Goal: Information Seeking & Learning: Learn about a topic

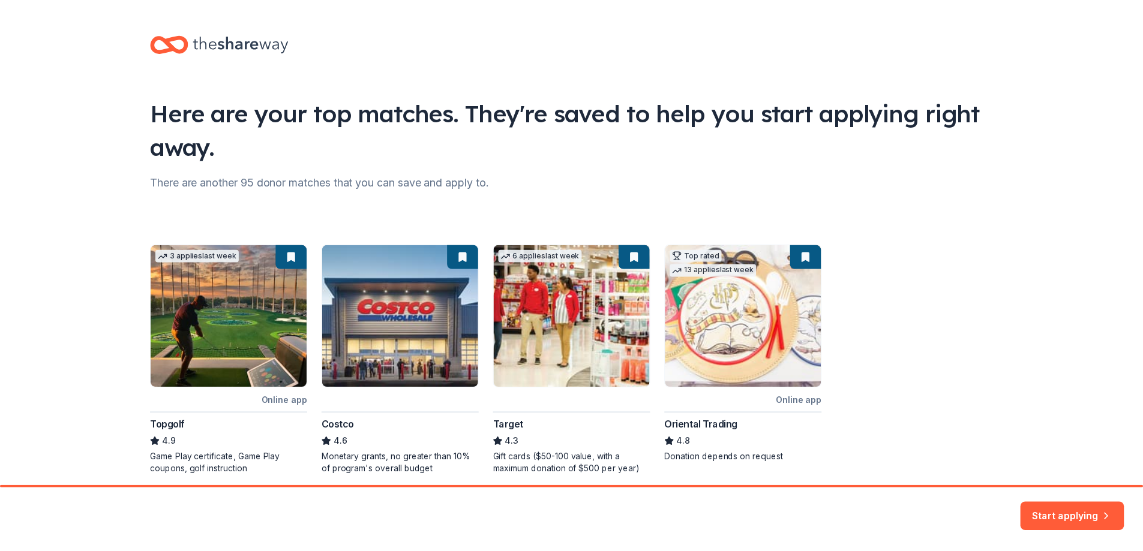
scroll to position [47, 0]
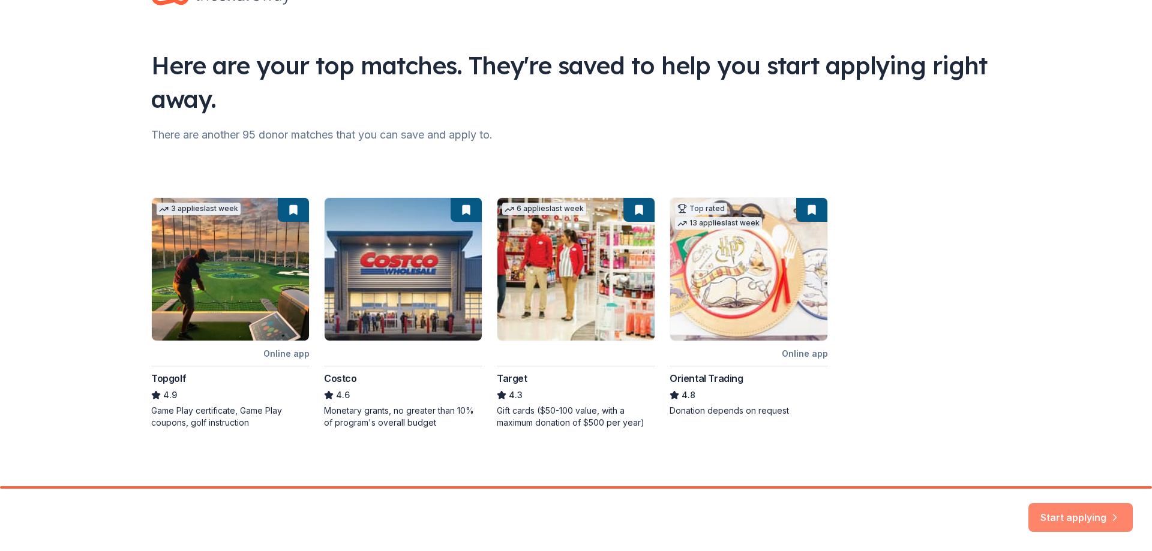
click at [1051, 518] on button "Start applying" at bounding box center [1080, 510] width 104 height 29
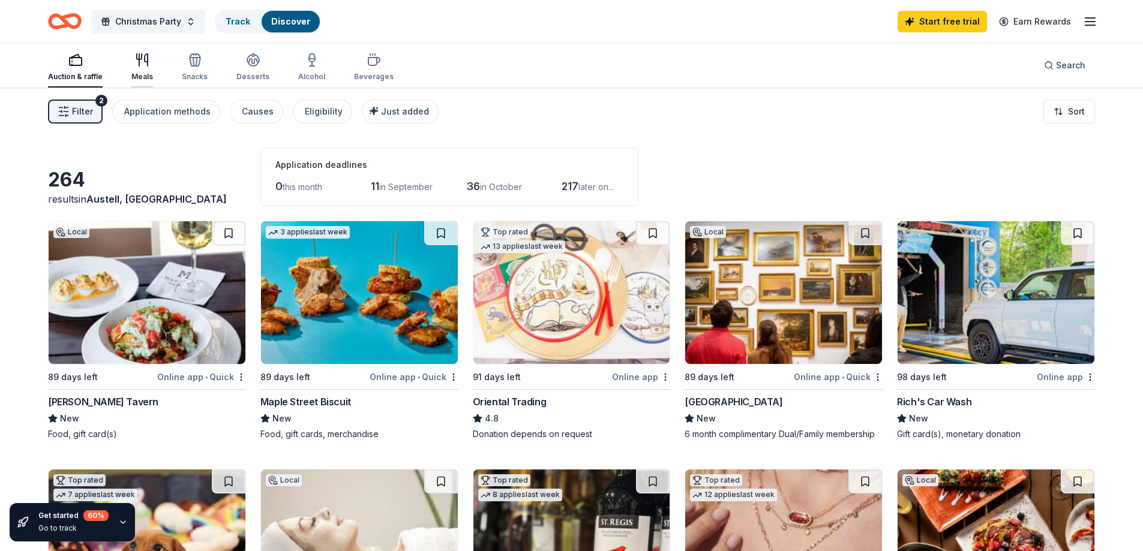
click at [138, 71] on div "Meals" at bounding box center [142, 67] width 22 height 29
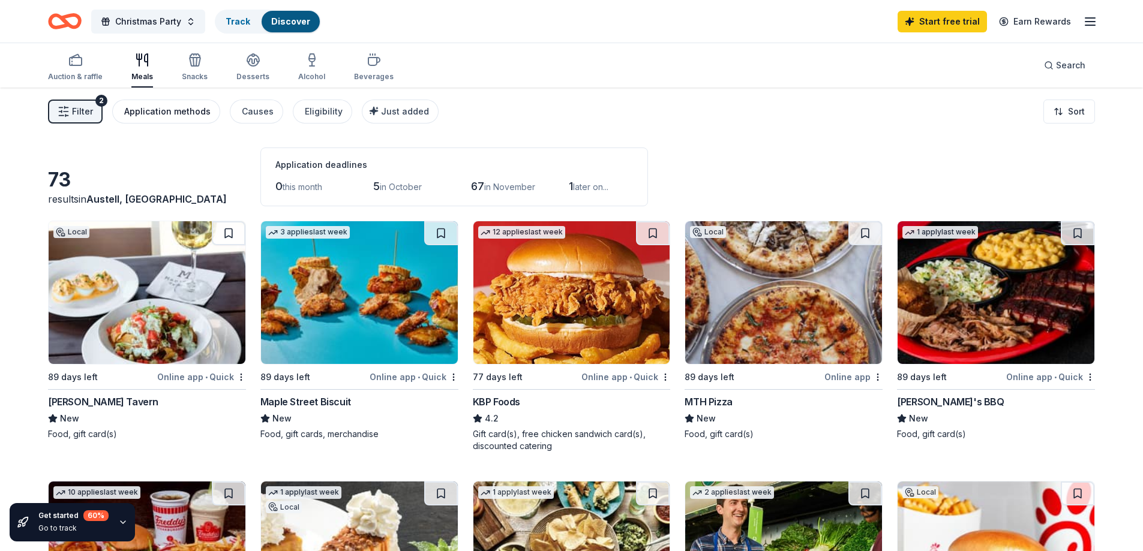
click at [169, 110] on div "Application methods" at bounding box center [167, 111] width 86 height 14
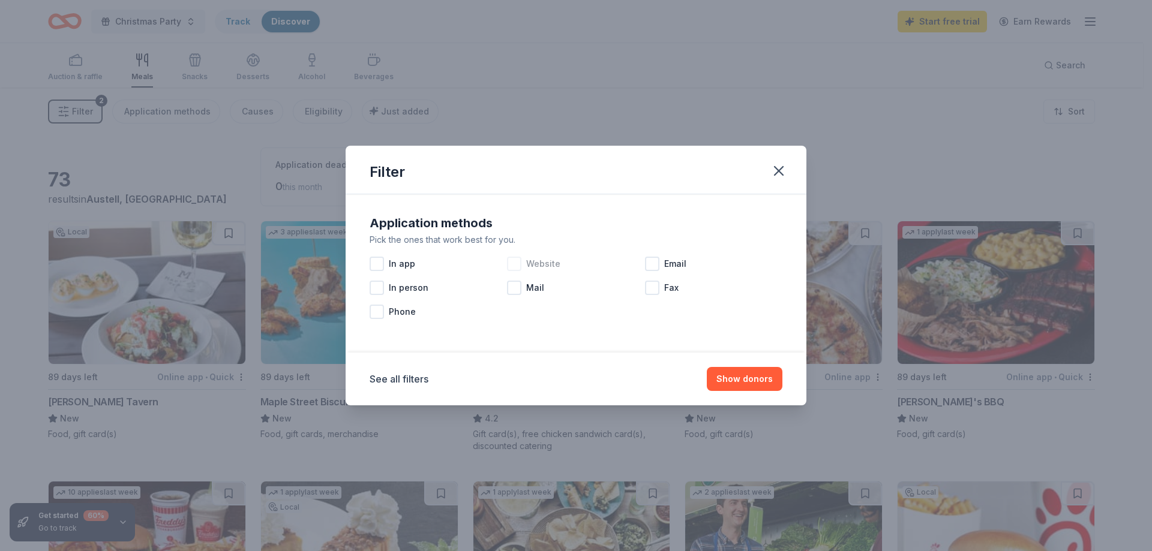
click at [511, 266] on div at bounding box center [514, 264] width 14 height 14
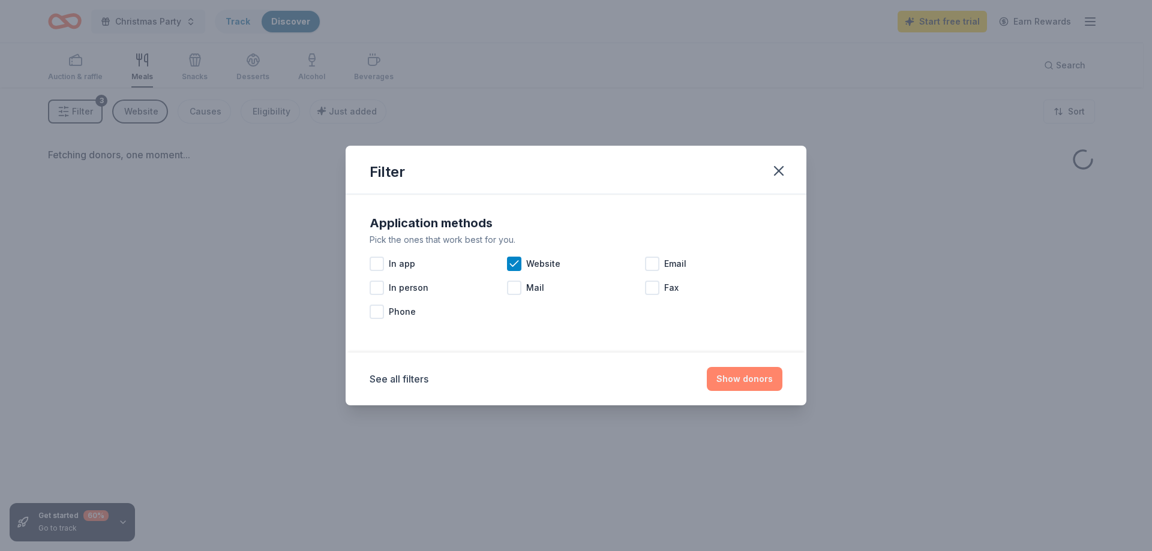
click at [743, 380] on button "Show donors" at bounding box center [745, 379] width 76 height 24
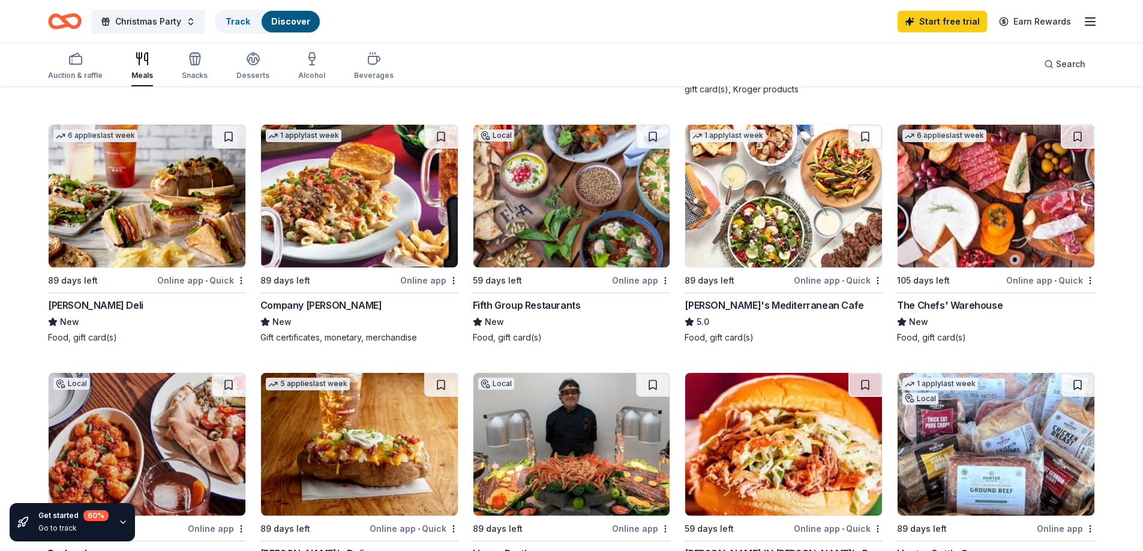
scroll to position [600, 0]
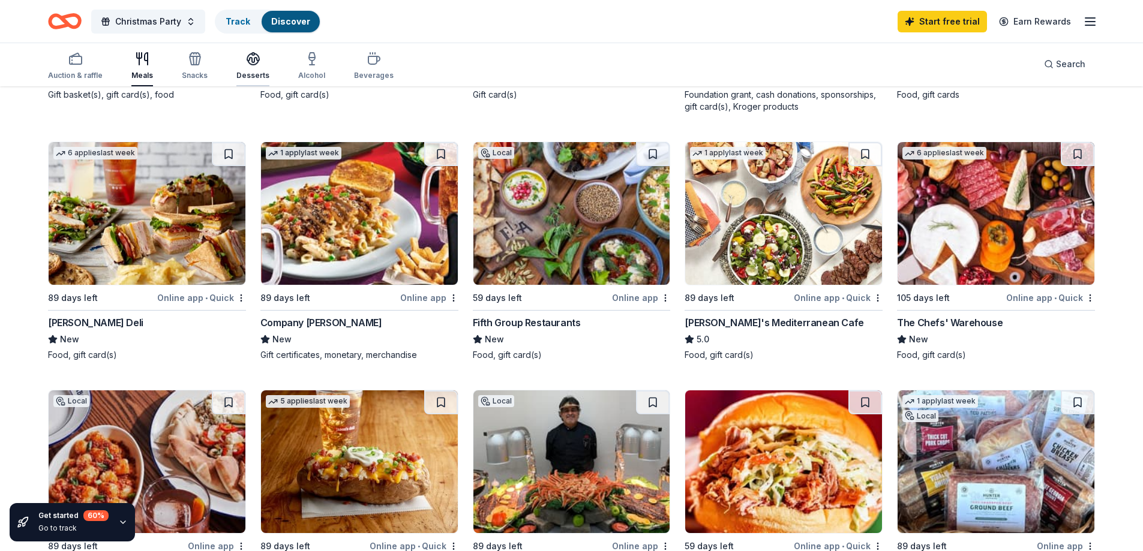
click at [256, 62] on icon "button" at bounding box center [253, 63] width 11 height 4
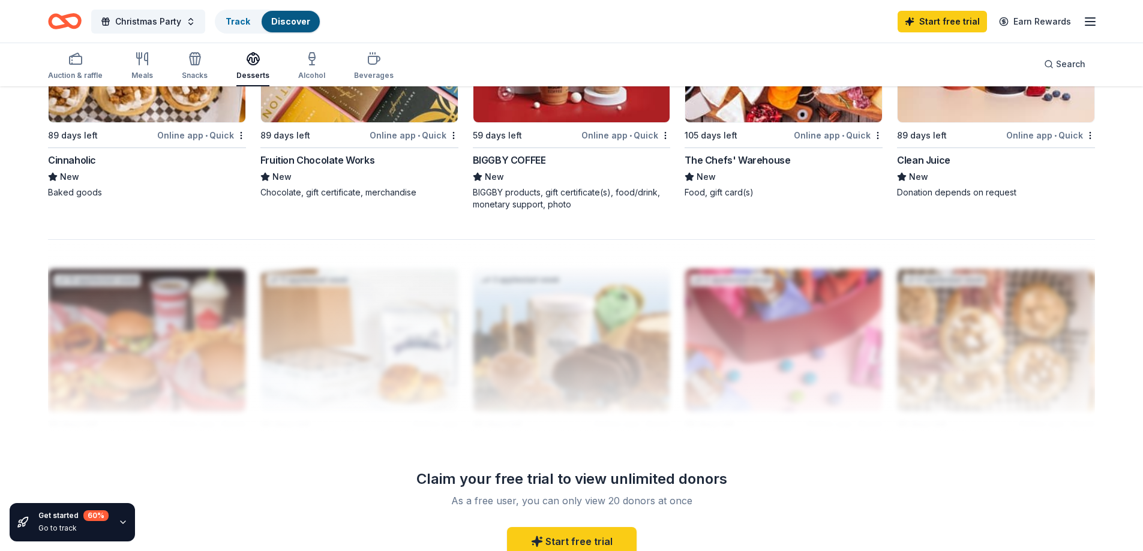
scroll to position [1020, 0]
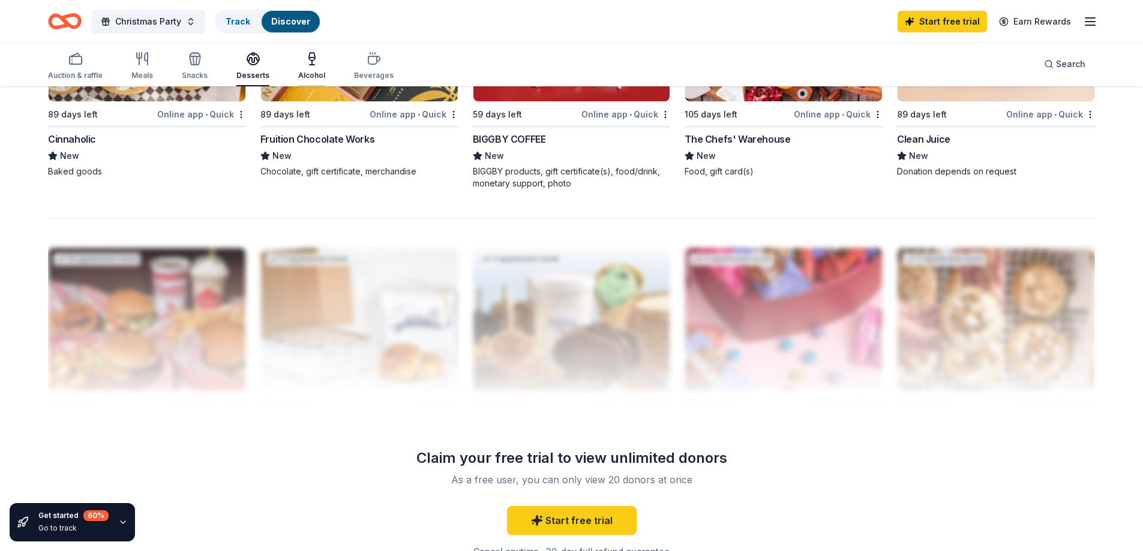
click at [311, 83] on button "Alcohol" at bounding box center [311, 67] width 27 height 40
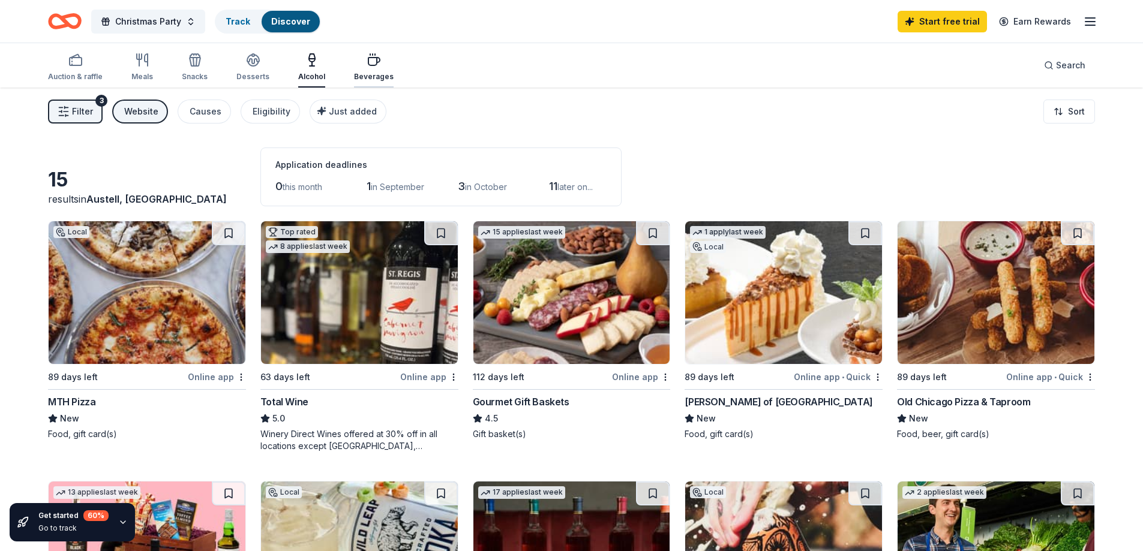
click at [372, 68] on div "Beverages" at bounding box center [374, 67] width 40 height 29
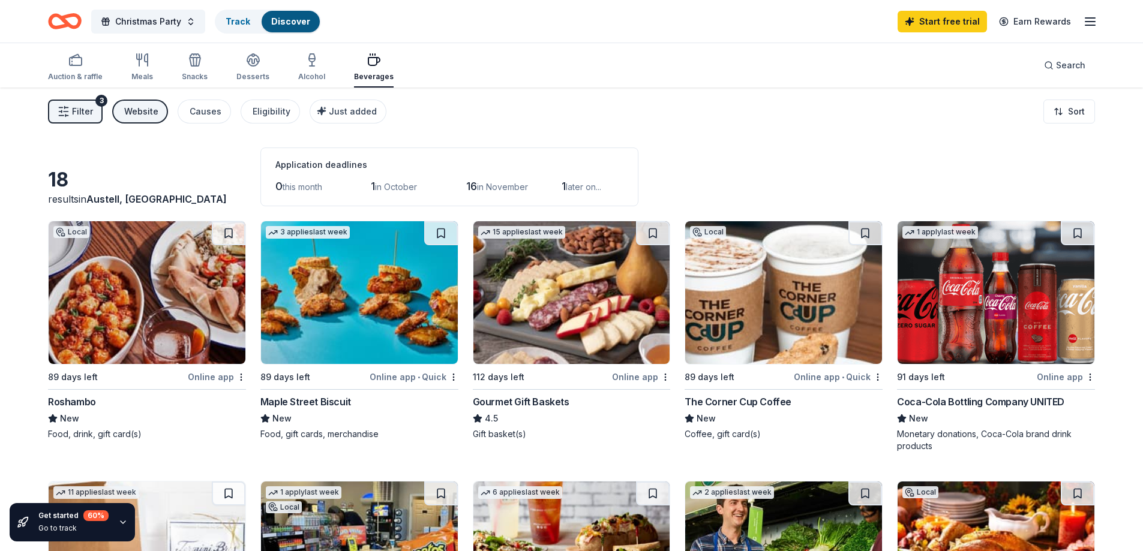
click at [81, 114] on span "Filter" at bounding box center [82, 111] width 21 height 14
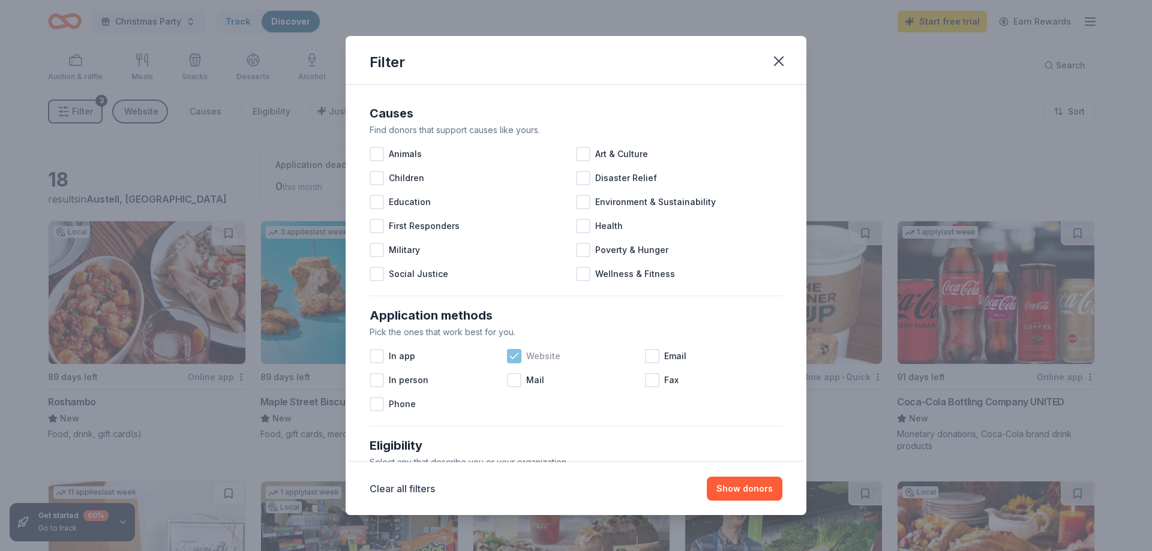
click at [512, 360] on icon at bounding box center [514, 356] width 12 height 12
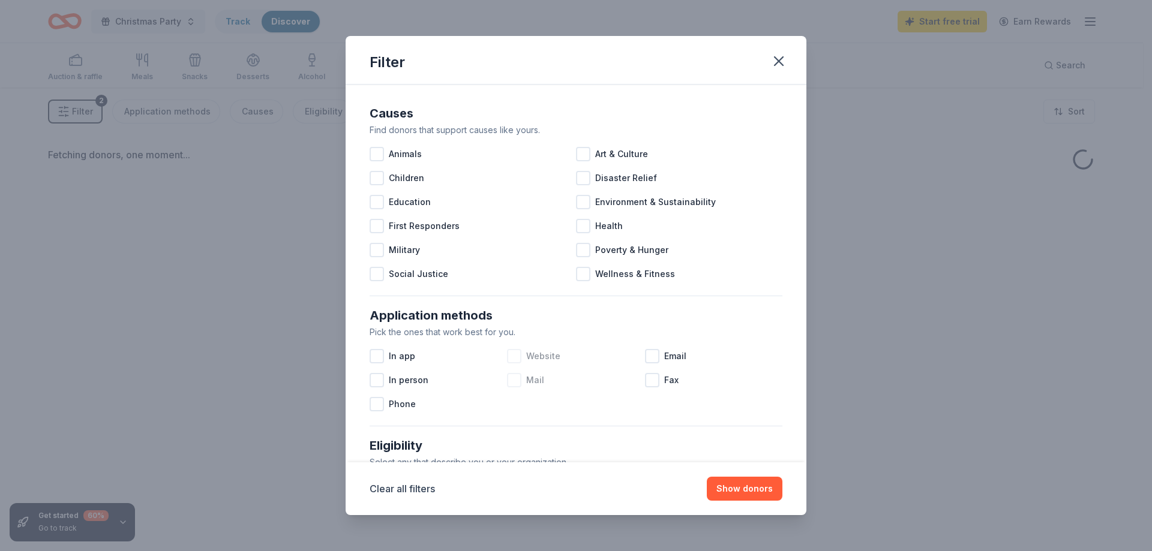
click at [514, 383] on div at bounding box center [514, 380] width 14 height 14
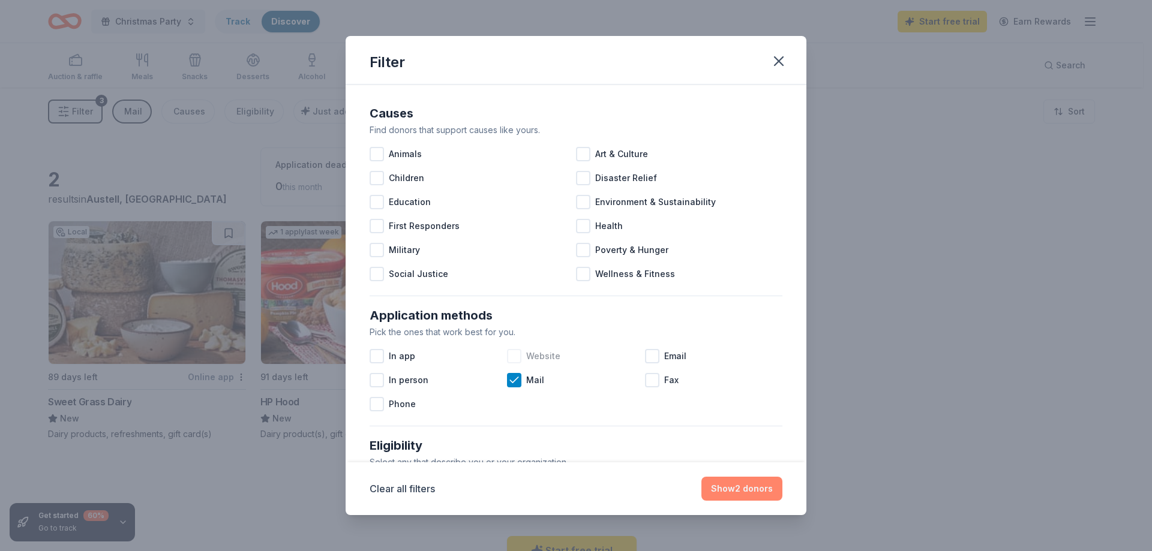
click at [734, 493] on button "Show 2 donors" at bounding box center [741, 489] width 81 height 24
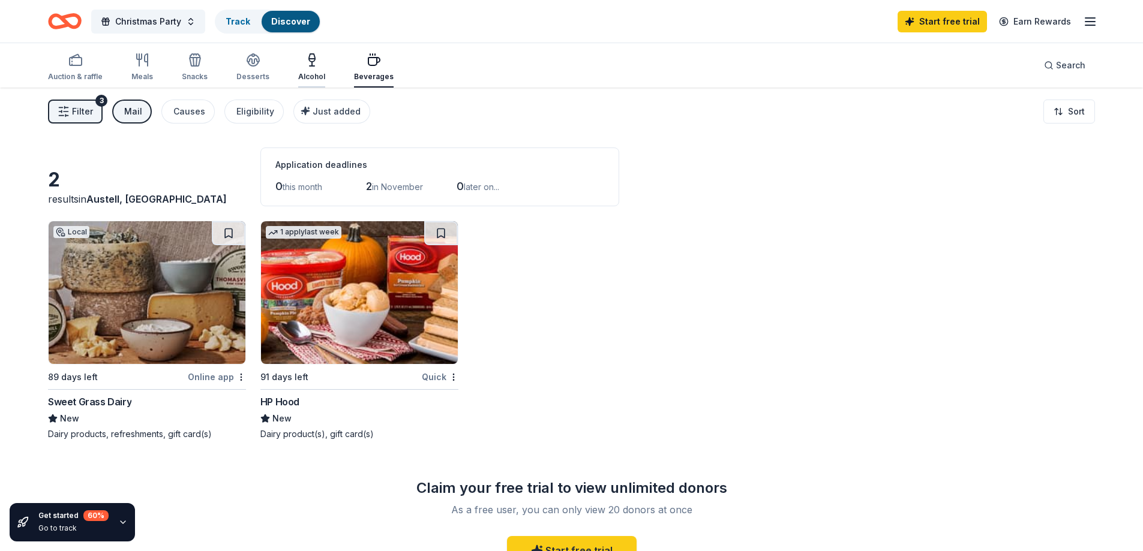
click at [314, 68] on div "Alcohol" at bounding box center [311, 67] width 27 height 29
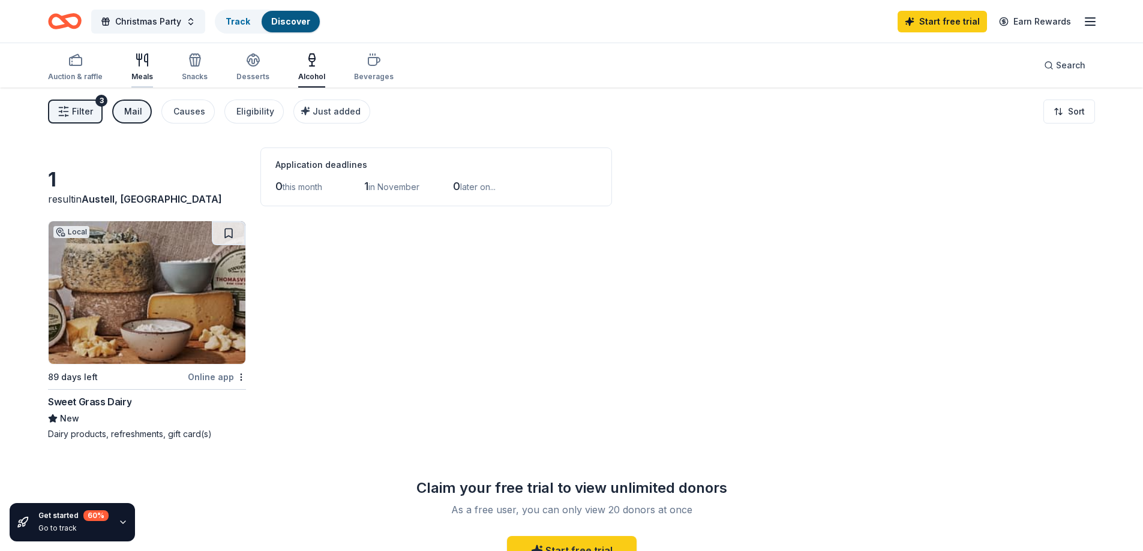
click at [143, 79] on div "Meals" at bounding box center [142, 77] width 22 height 10
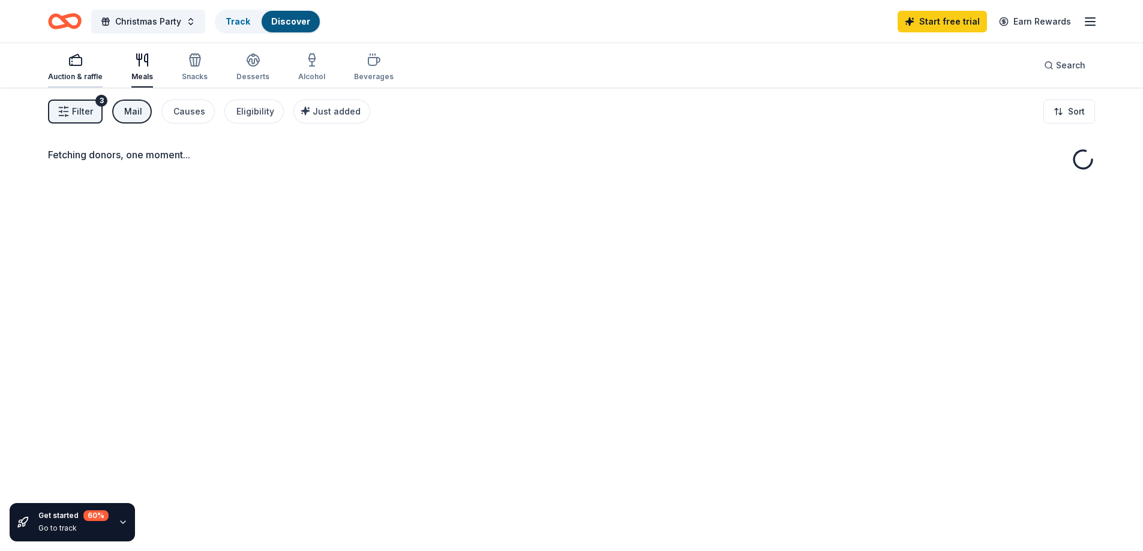
click at [80, 78] on div "Auction & raffle" at bounding box center [75, 77] width 55 height 10
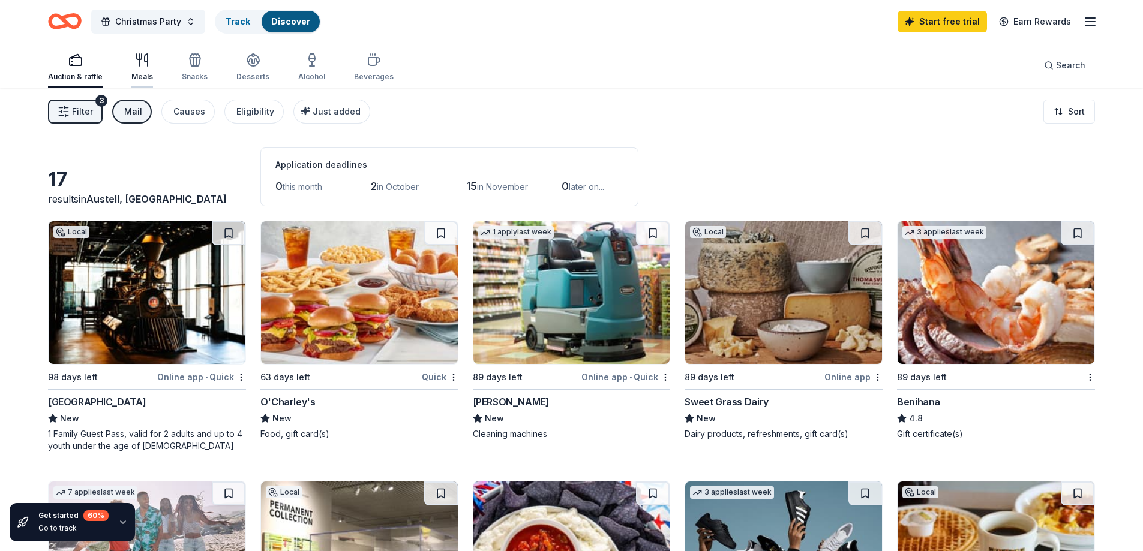
click at [139, 61] on icon "button" at bounding box center [139, 60] width 0 height 12
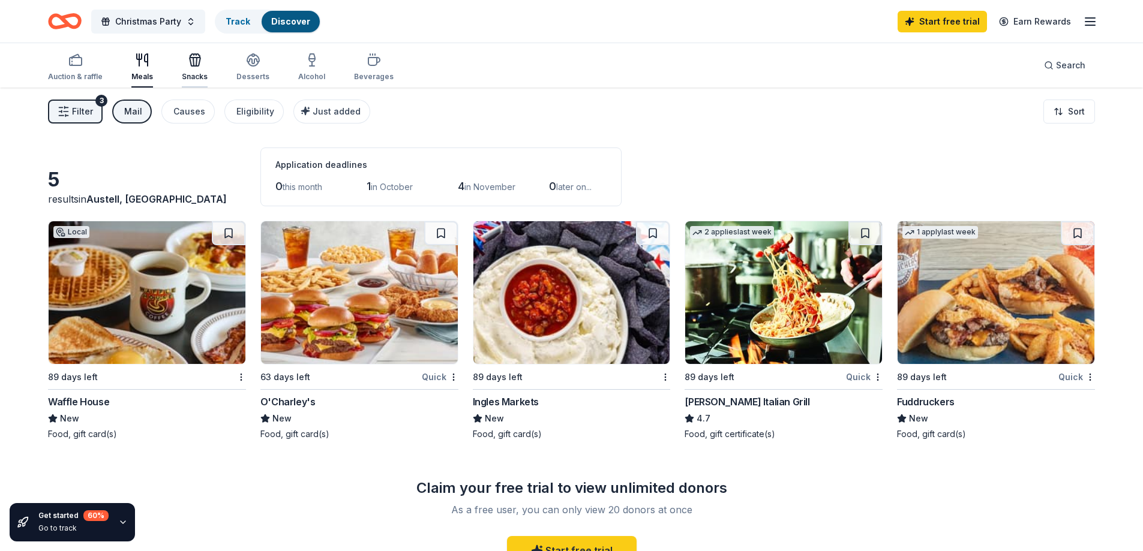
click at [196, 67] on div "Snacks" at bounding box center [195, 67] width 26 height 29
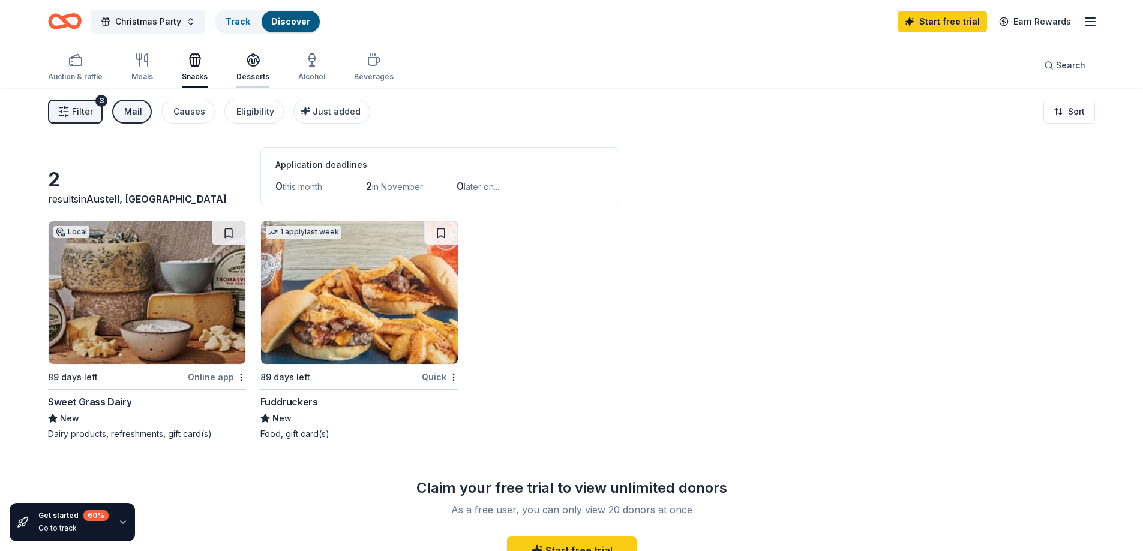
click at [252, 74] on div "Desserts" at bounding box center [252, 77] width 33 height 10
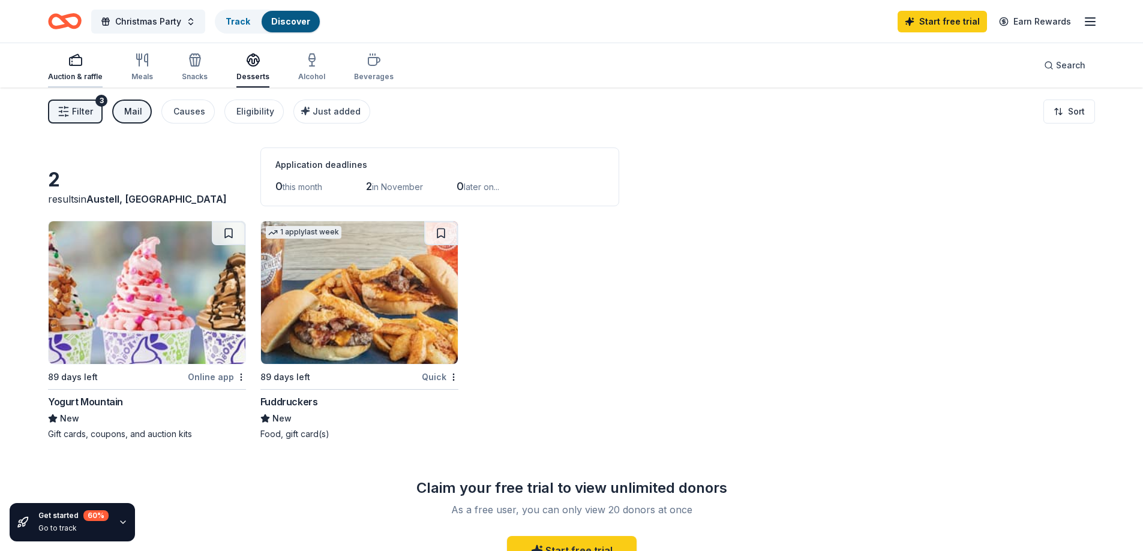
click at [82, 67] on div "Auction & raffle" at bounding box center [75, 67] width 55 height 29
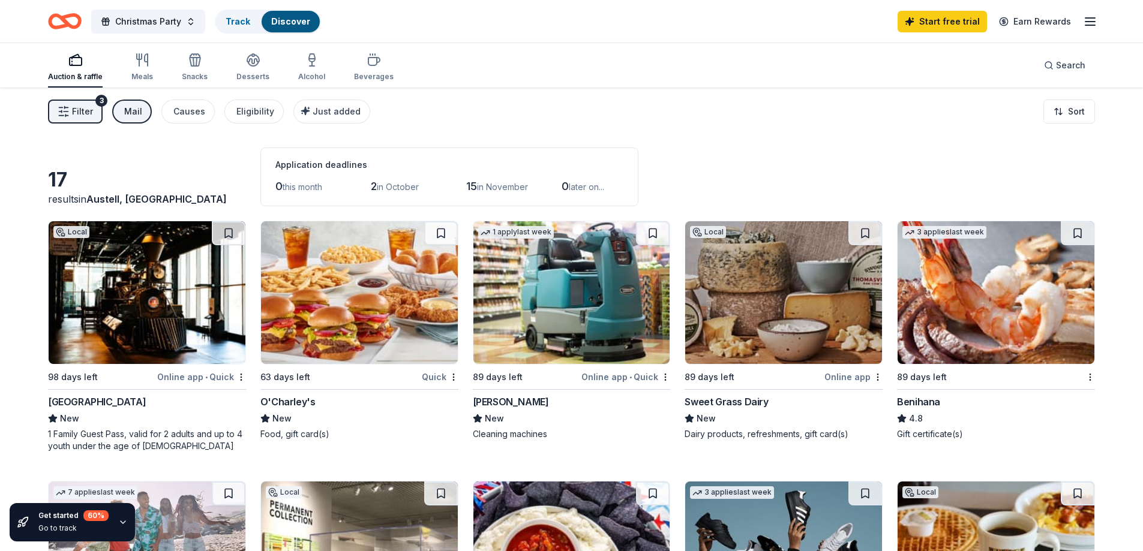
click at [85, 109] on span "Filter" at bounding box center [82, 111] width 21 height 14
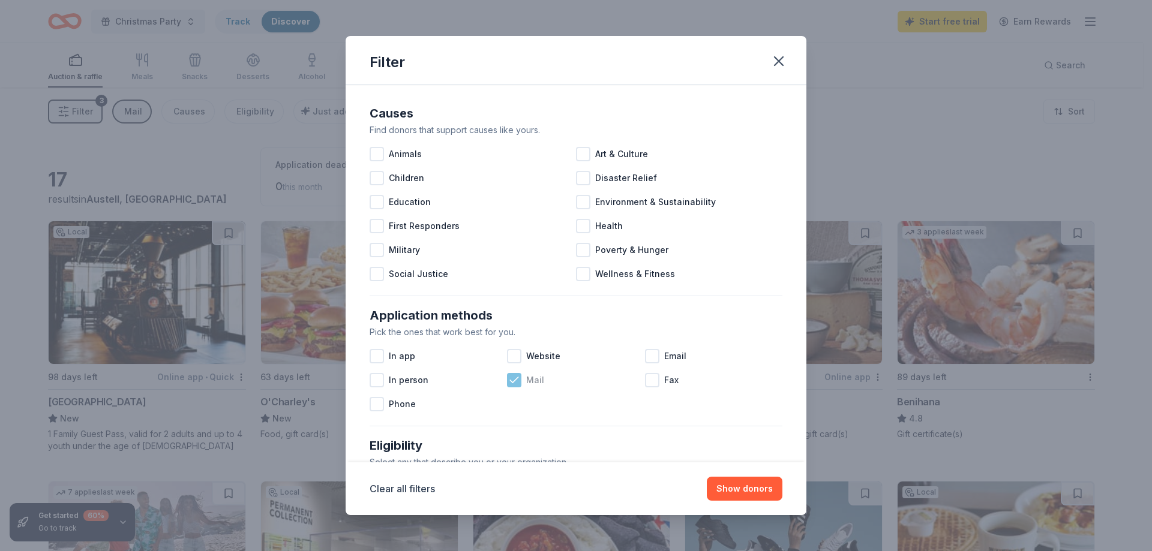
click at [517, 382] on icon at bounding box center [514, 380] width 12 height 12
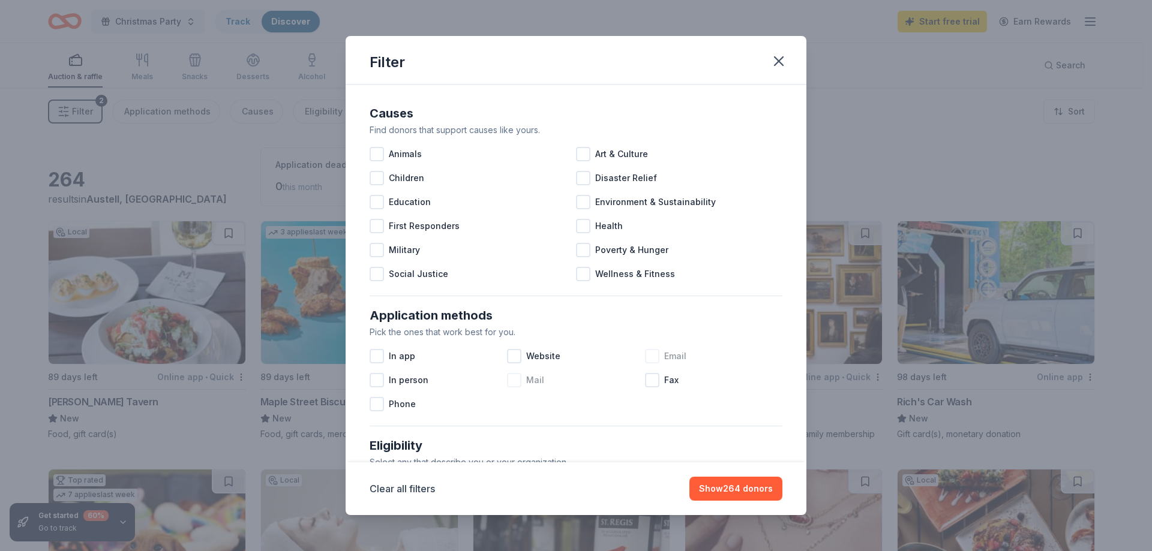
click at [645, 354] on div at bounding box center [652, 356] width 14 height 14
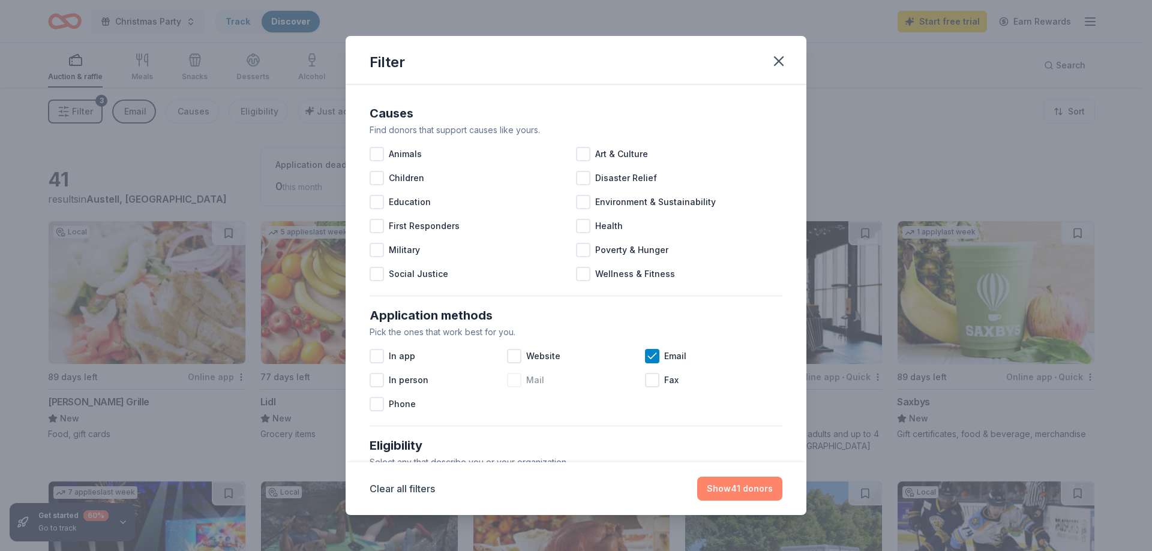
click at [740, 492] on button "Show 41 donors" at bounding box center [739, 489] width 85 height 24
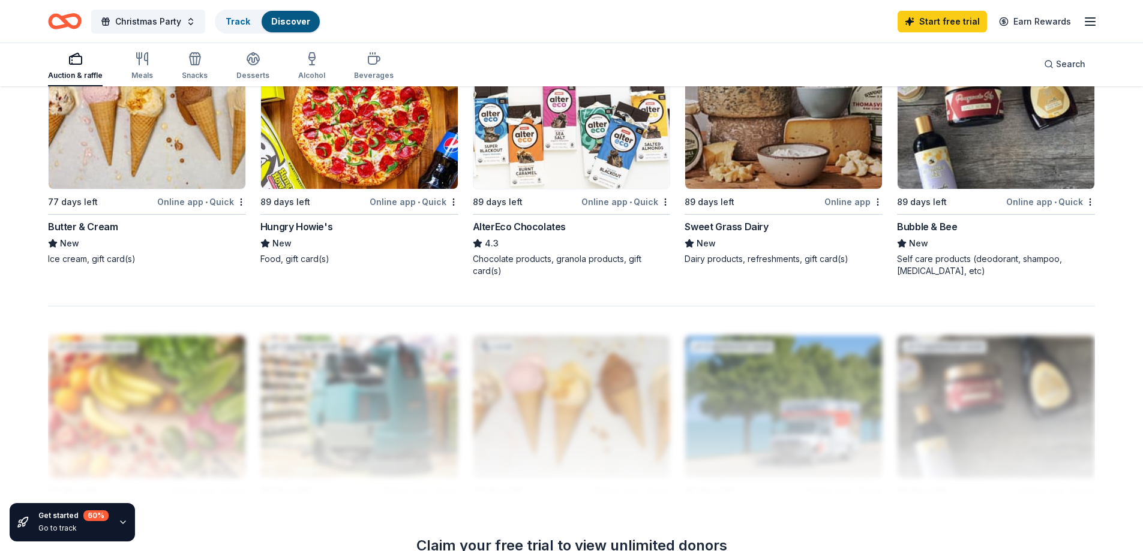
scroll to position [960, 0]
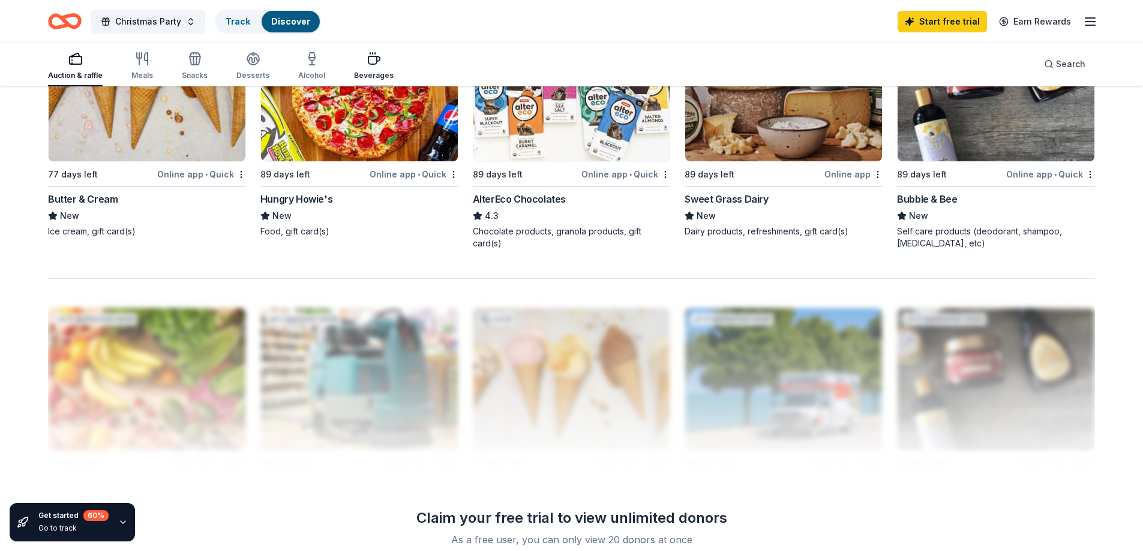
click at [367, 65] on icon "button" at bounding box center [374, 59] width 14 height 14
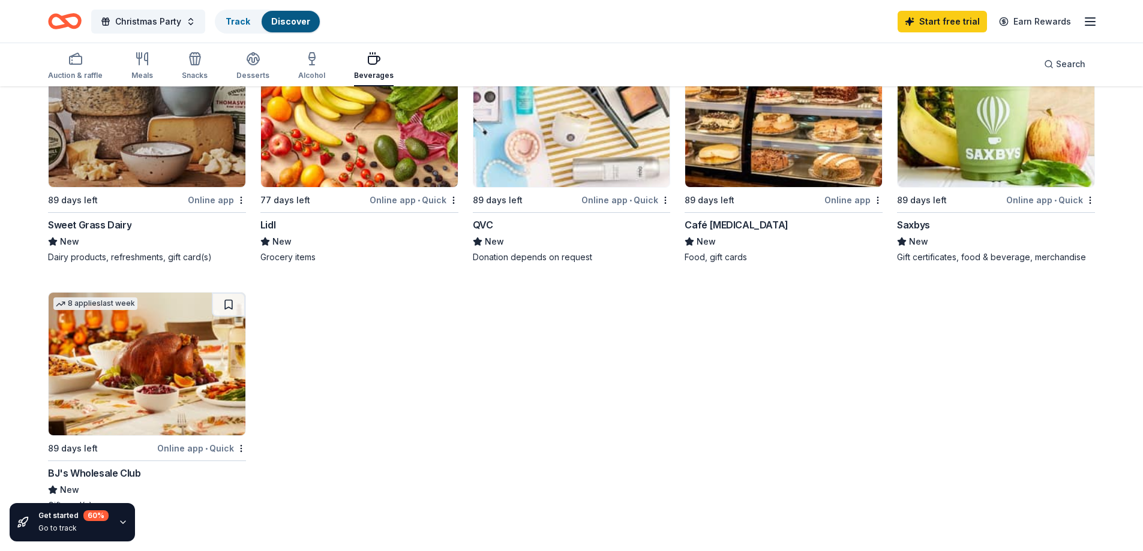
scroll to position [180, 0]
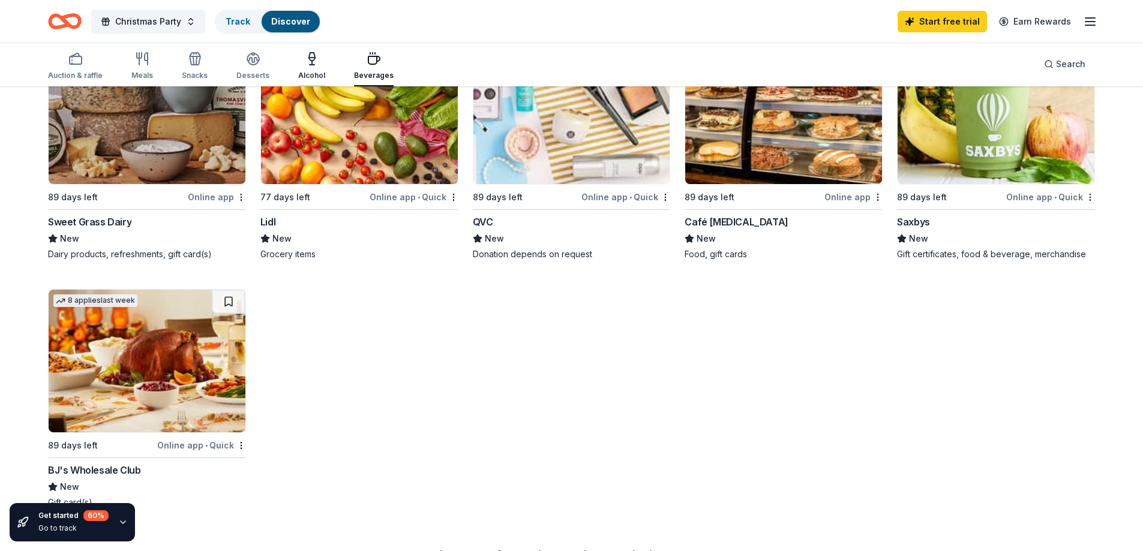
click at [300, 66] on div "Alcohol" at bounding box center [311, 66] width 27 height 29
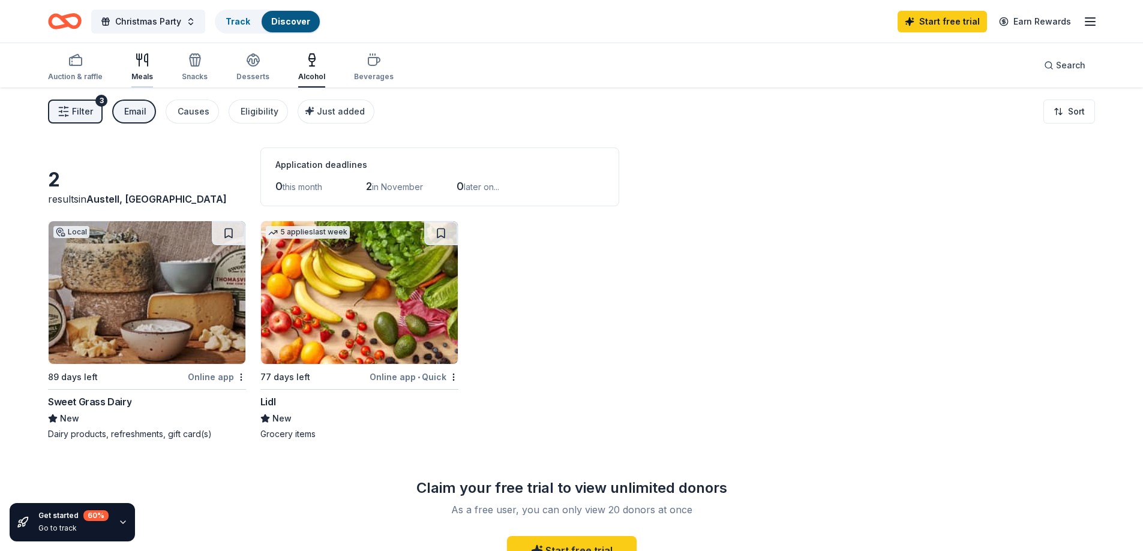
click at [149, 78] on div "Meals" at bounding box center [142, 77] width 22 height 10
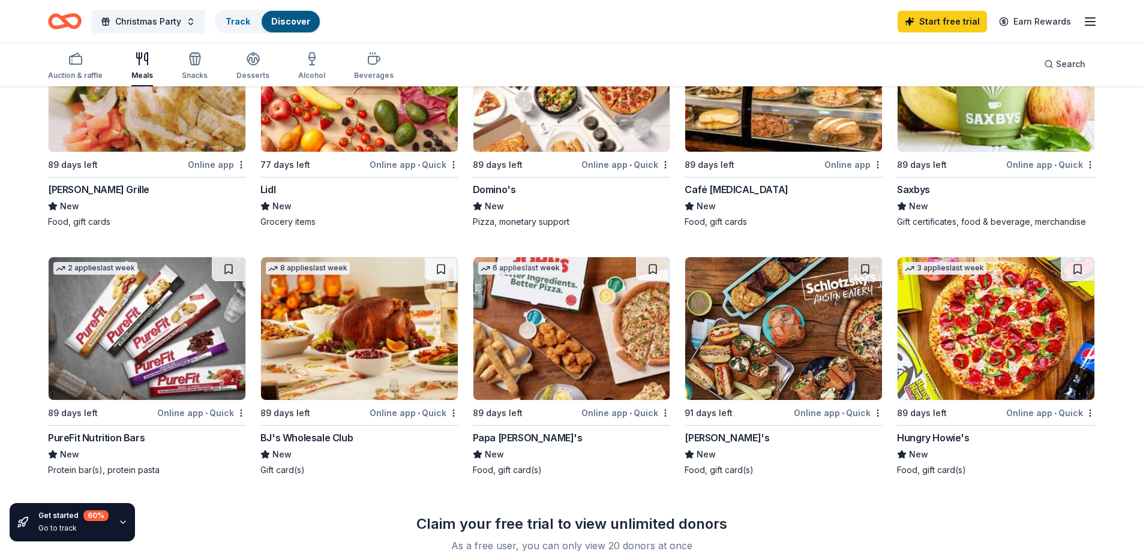
scroll to position [240, 0]
